Goal: Find specific page/section: Find specific page/section

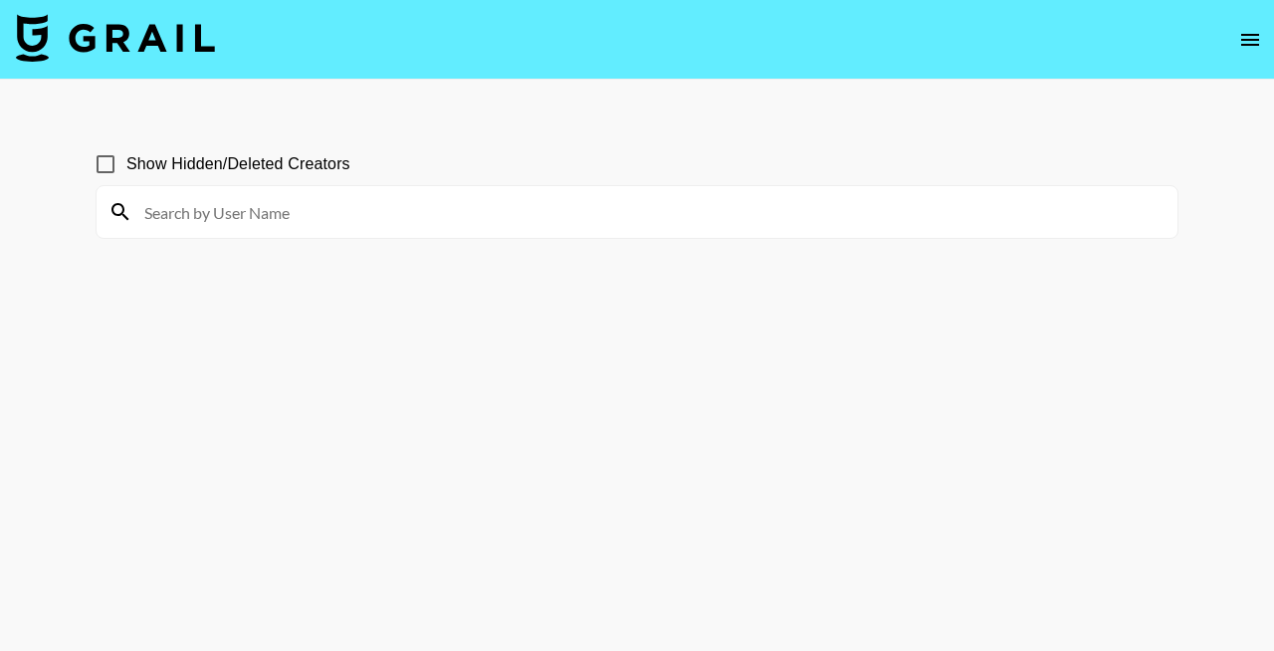
click at [228, 158] on span "Show Hidden/Deleted Creators" at bounding box center [238, 164] width 224 height 24
click at [126, 158] on input "Show Hidden/Deleted Creators" at bounding box center [106, 164] width 42 height 42
checkbox input "true"
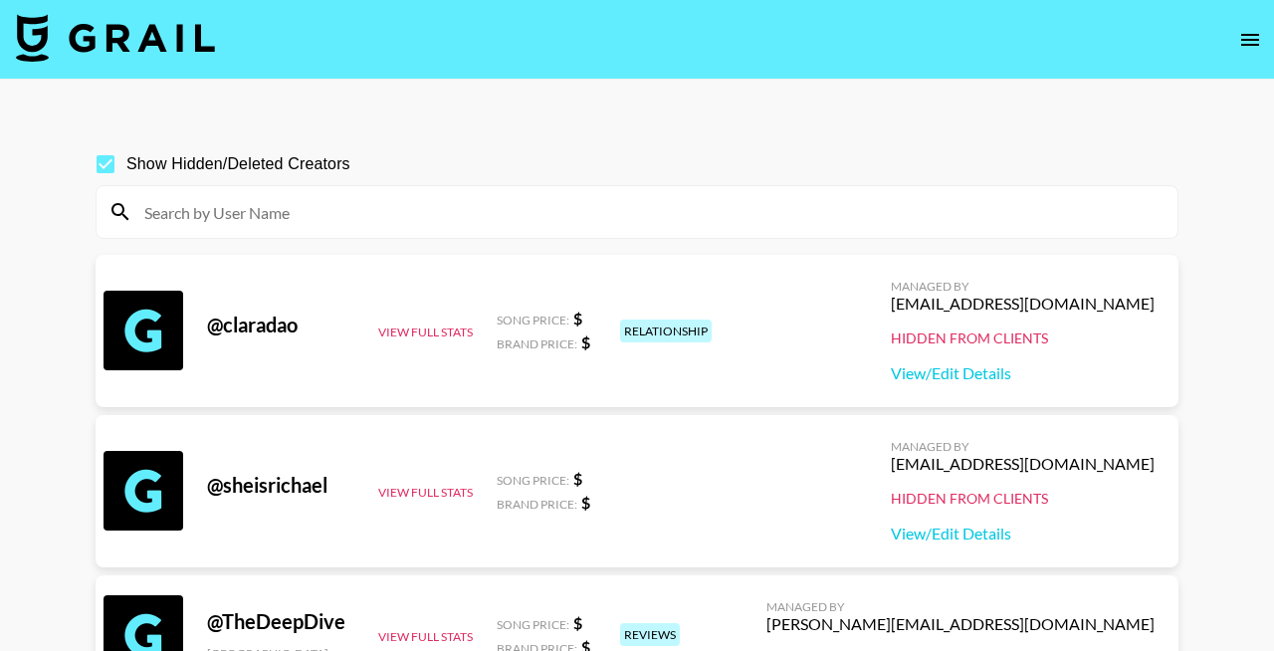
click at [337, 197] on input at bounding box center [648, 212] width 1033 height 32
paste input "nicoleebennett"
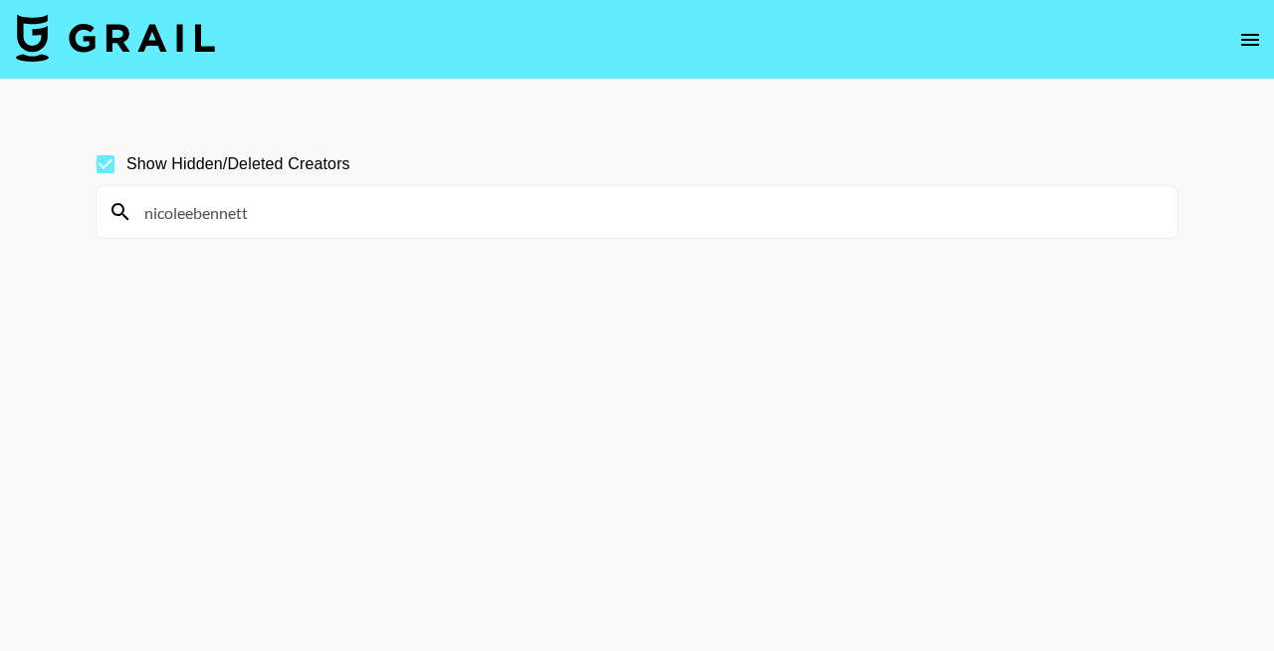
click at [420, 111] on main "Show Hidden/Deleted Creators nicoleebennett" at bounding box center [637, 373] width 1274 height 587
click at [320, 221] on input "nicoleebennett" at bounding box center [648, 212] width 1033 height 32
paste input "[DEMOGRAPHIC_DATA]"
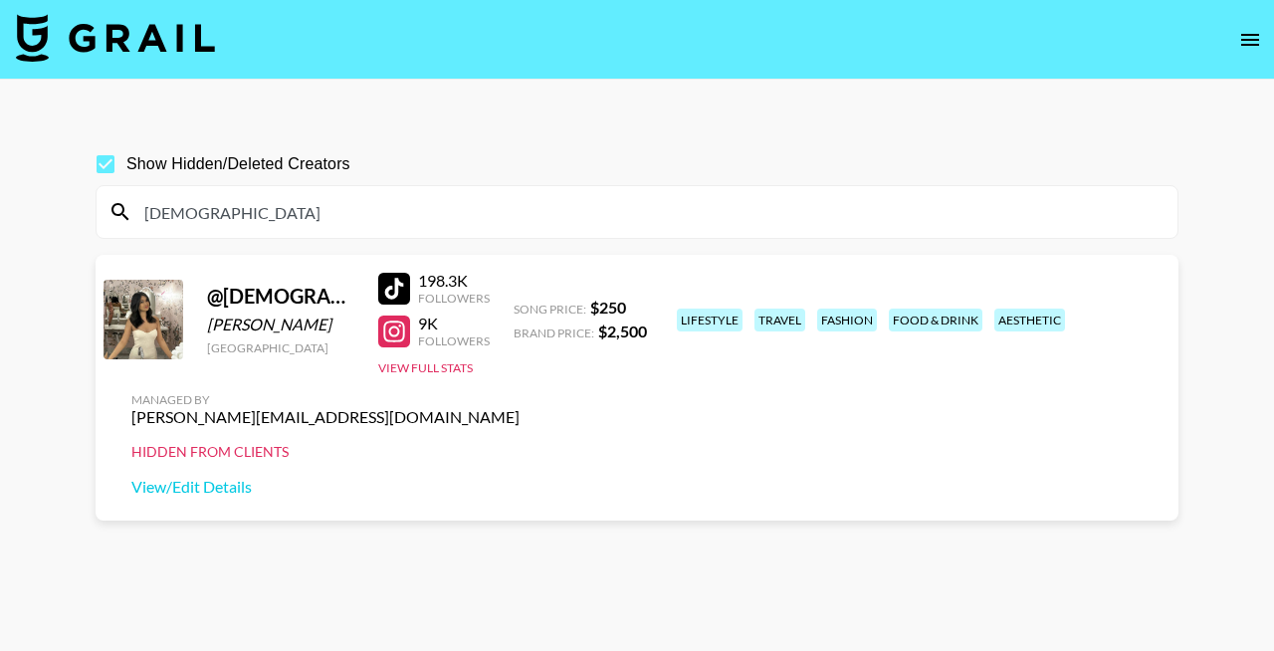
paste input "[PERSON_NAME].[PERSON_NAME]"
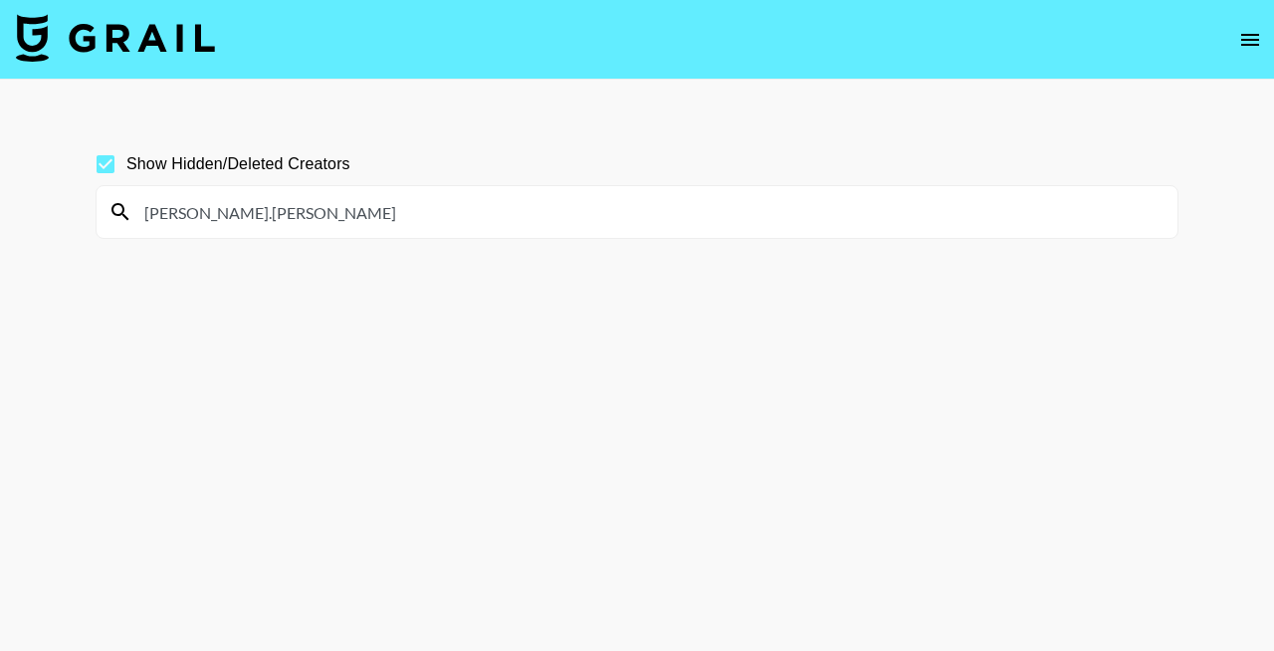
paste input "ashly.[PERSON_NAME]"
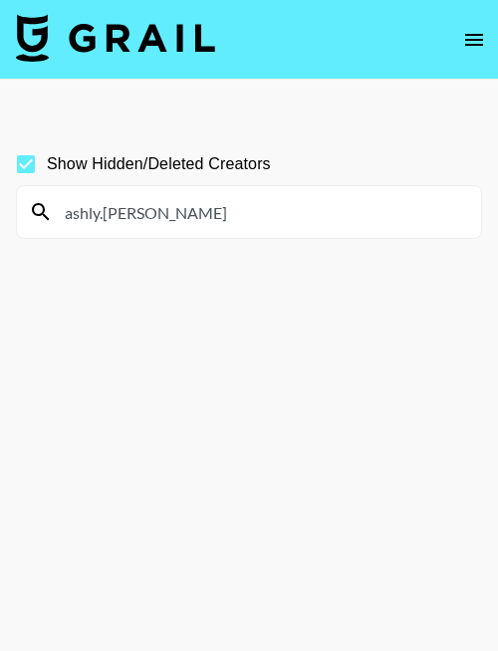
paste input "ngwitacho"
paste input "eunicenly"
paste input "nicolekramer_"
paste input "fairyjadyn"
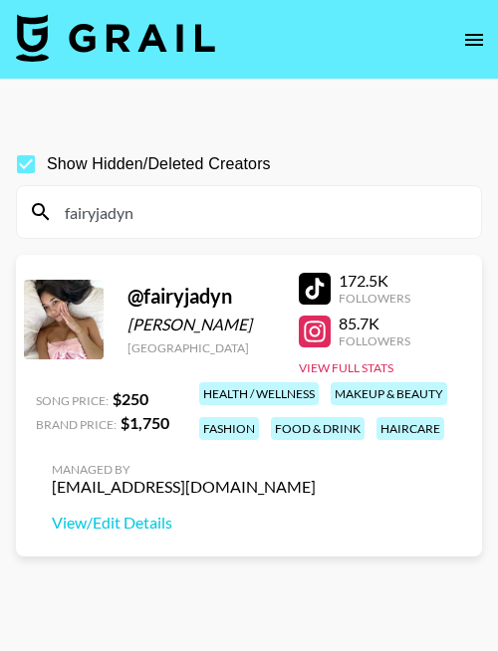
paste input "saynasheikhh"
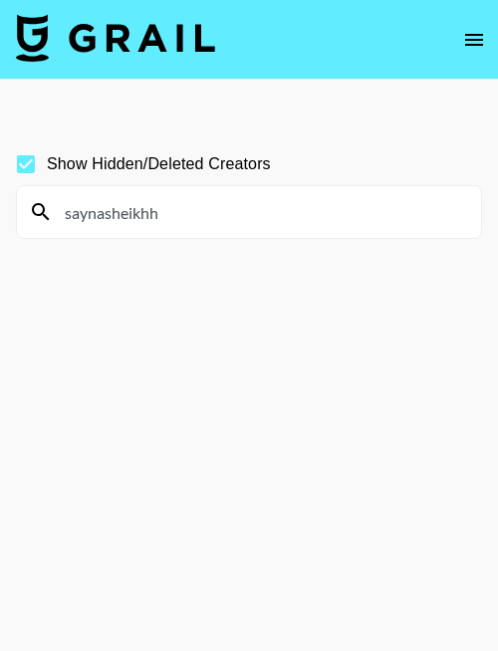
paste input "justleahgrwm"
paste input "alyssaantocii"
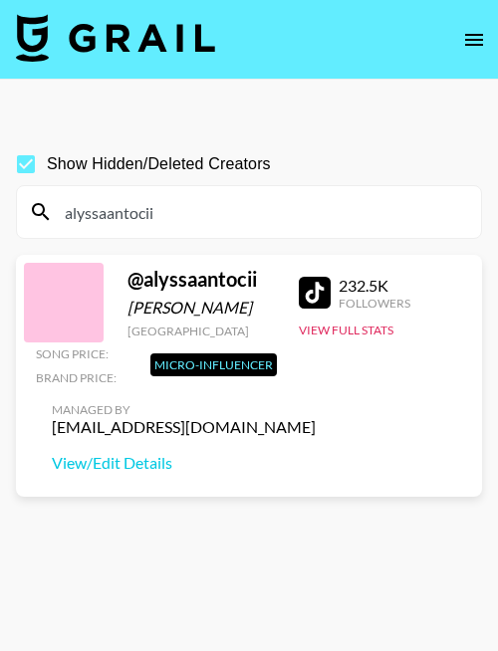
paste input "michaelagadawsk"
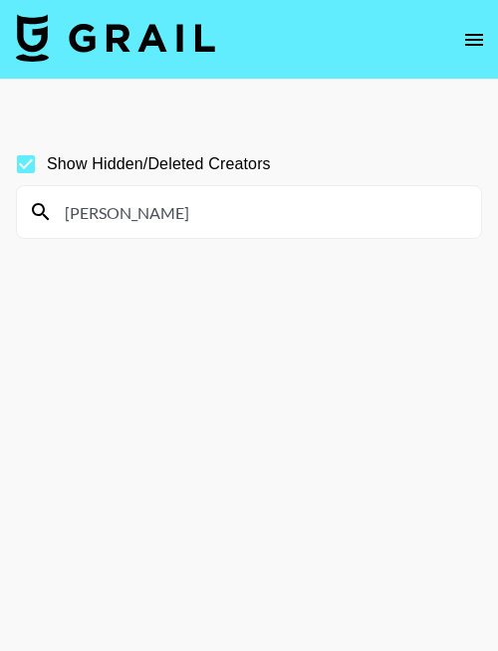
paste input "cianasingh"
paste input "kelinevelise"
paste input "lisadabahdest"
paste input "monaecharlize"
paste input "brekendss"
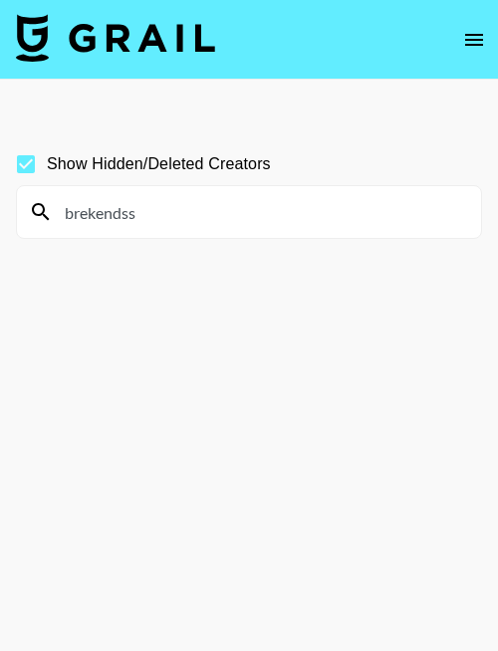
type input "brekendss"
